Goal: Check status: Check status

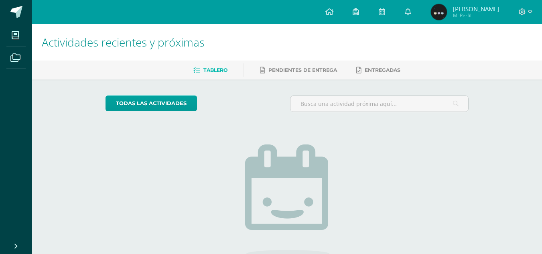
click at [490, 12] on span "[PERSON_NAME]" at bounding box center [476, 9] width 46 height 8
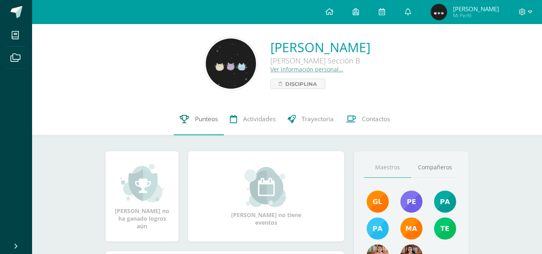
click at [201, 118] on span "Punteos" at bounding box center [206, 119] width 23 height 8
